Goal: Transaction & Acquisition: Purchase product/service

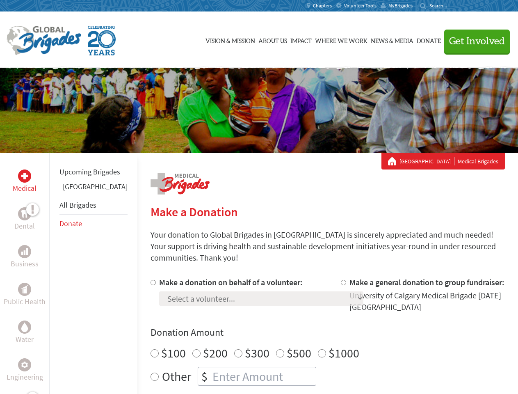
click at [453, 6] on div "Search for:" at bounding box center [436, 5] width 33 height 7
click at [473, 41] on span "Get Involved" at bounding box center [477, 41] width 56 height 10
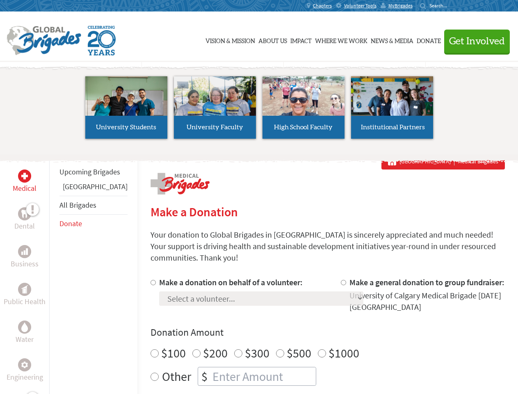
click at [259, 110] on li "High School Faculty" at bounding box center [303, 107] width 89 height 75
click at [54, 273] on div "Upcoming Brigades Panama All Brigades Donate" at bounding box center [93, 350] width 88 height 394
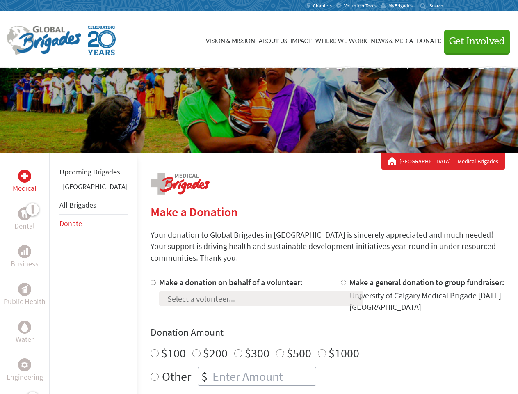
click at [313, 329] on div "Donation Amount $100 $200 $300 $500 $1000 Other $" at bounding box center [327, 355] width 354 height 60
click at [150, 280] on input "Make a donation on behalf of a volunteer:" at bounding box center [152, 282] width 5 height 5
radio input "true"
click at [341, 280] on input "Make a general donation to group fundraiser:" at bounding box center [343, 282] width 5 height 5
radio input "true"
